Goal: Transaction & Acquisition: Purchase product/service

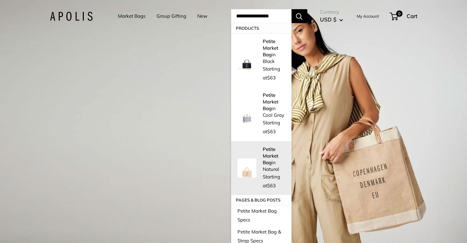
type input "**********"
click at [265, 147] on p "Petite Market Bag in Natural" at bounding box center [274, 159] width 22 height 27
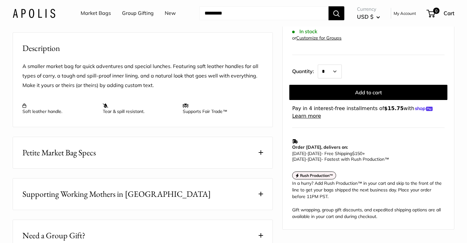
scroll to position [233, 0]
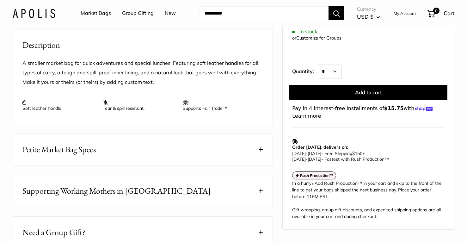
click at [103, 156] on button "Petite Market Bag Specs" at bounding box center [143, 149] width 260 height 31
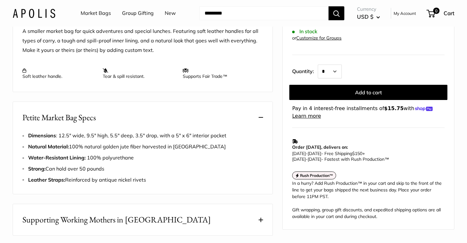
scroll to position [269, 0]
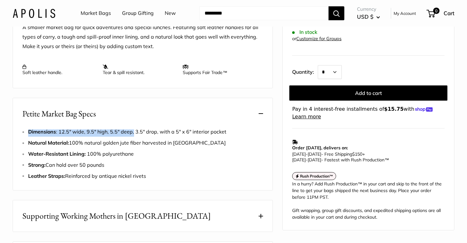
copy span "Dimensions : 12.5" wide, 9.5" high, 5.5" deep,"
drag, startPoint x: 28, startPoint y: 140, endPoint x: 132, endPoint y: 140, distance: 104.1
click at [132, 135] on span "Dimensions : 12.5" wide, 9.5" high, 5.5" deep, 3.5" drop, with a 5" x 6" interi…" at bounding box center [127, 131] width 198 height 6
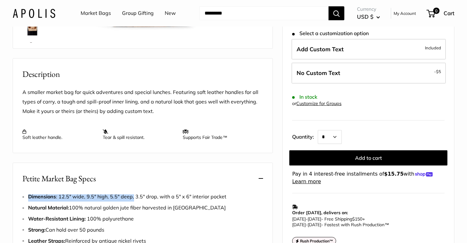
scroll to position [188, 0]
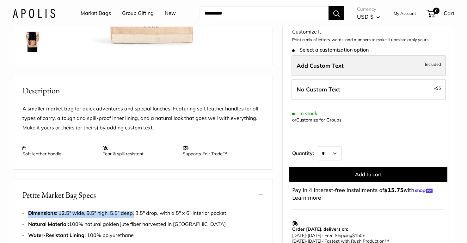
click at [321, 69] on span "Add Custom Text" at bounding box center [320, 65] width 47 height 7
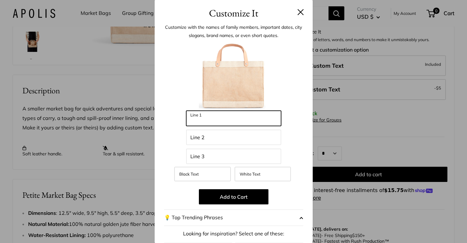
click at [211, 118] on input "Line 1" at bounding box center [233, 118] width 95 height 15
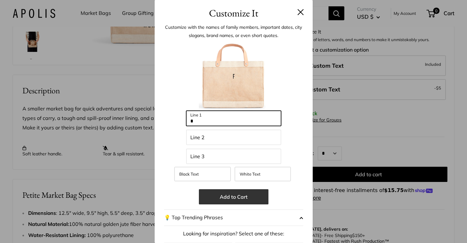
type input "*"
click at [227, 193] on button "Add to Cart" at bounding box center [234, 196] width 70 height 15
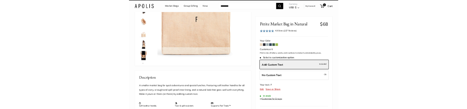
scroll to position [87, 0]
